Goal: Go to known website: Access a specific website the user already knows

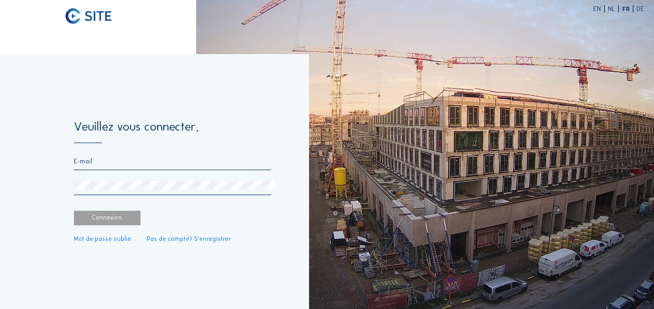
type input "[PERSON_NAME][EMAIL_ADDRESS][PERSON_NAME][DOMAIN_NAME]"
click at [129, 221] on div "Connexion." at bounding box center [107, 218] width 67 height 15
click at [113, 220] on div "Connexion." at bounding box center [107, 218] width 67 height 15
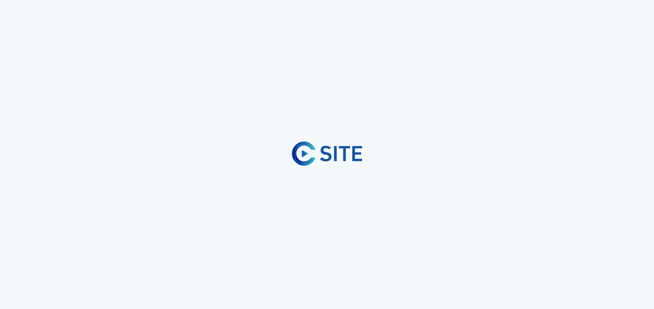
click at [113, 220] on div "EN NL FR DE Veuillez vous connecter. [PERSON_NAME][EMAIL_ADDRESS][PERSON_NAME][…" at bounding box center [327, 154] width 654 height 309
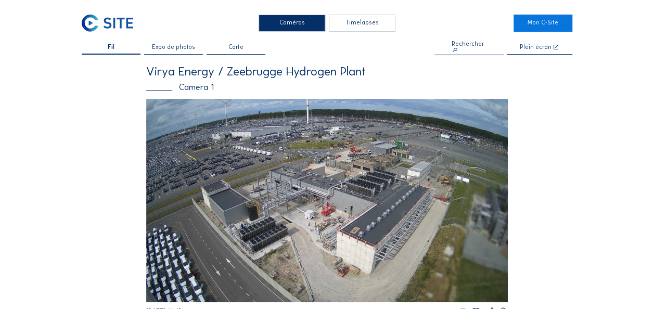
click at [340, 205] on img at bounding box center [327, 200] width 362 height 203
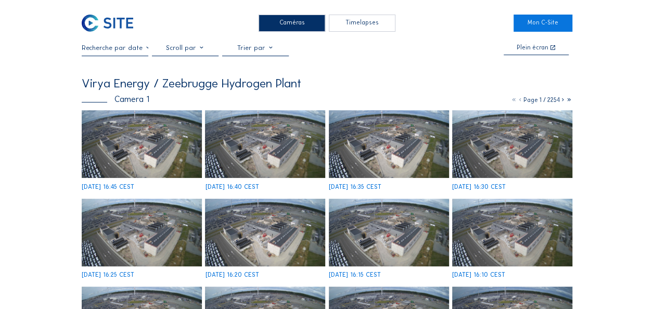
click at [122, 146] on img at bounding box center [142, 144] width 120 height 68
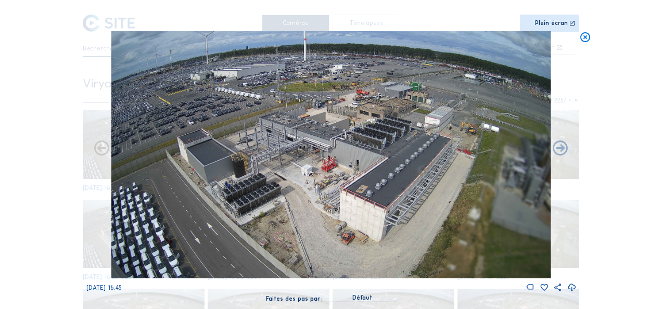
click at [556, 22] on div "Plein écran" at bounding box center [551, 23] width 33 height 7
click at [278, 152] on img at bounding box center [331, 154] width 440 height 247
click at [571, 21] on icon at bounding box center [572, 23] width 6 height 7
click at [572, 287] on icon at bounding box center [571, 287] width 9 height 11
